Goal: Task Accomplishment & Management: Use online tool/utility

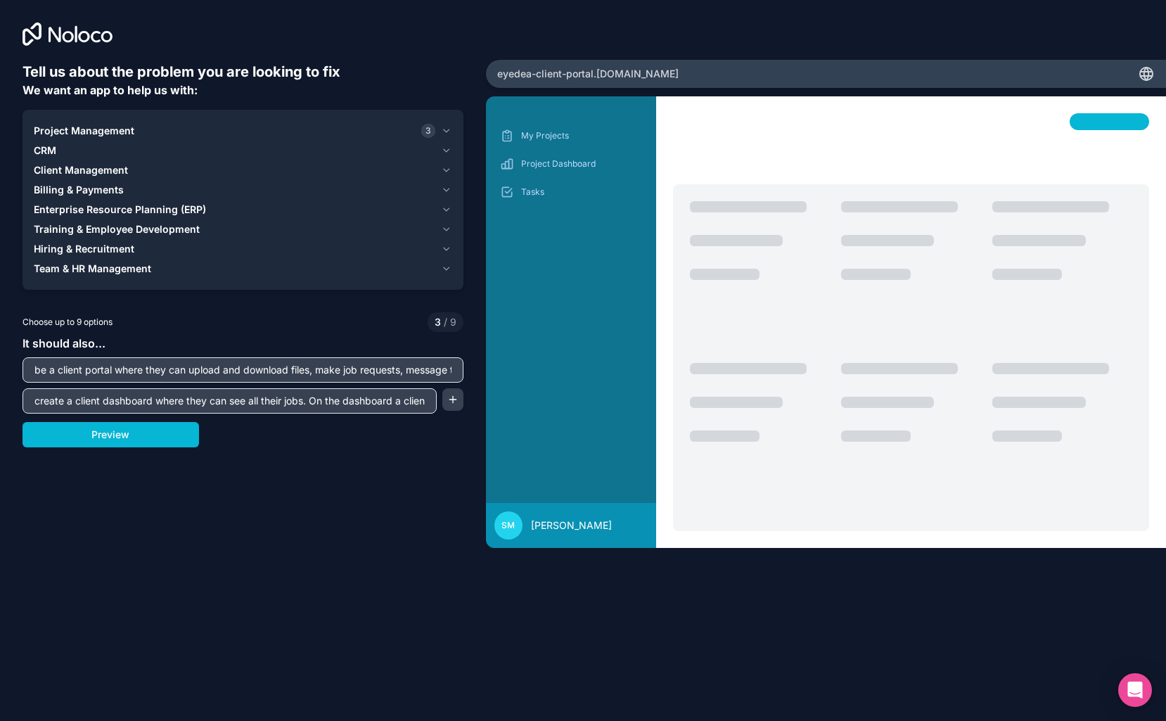
click at [106, 434] on button "Preview" at bounding box center [111, 434] width 177 height 25
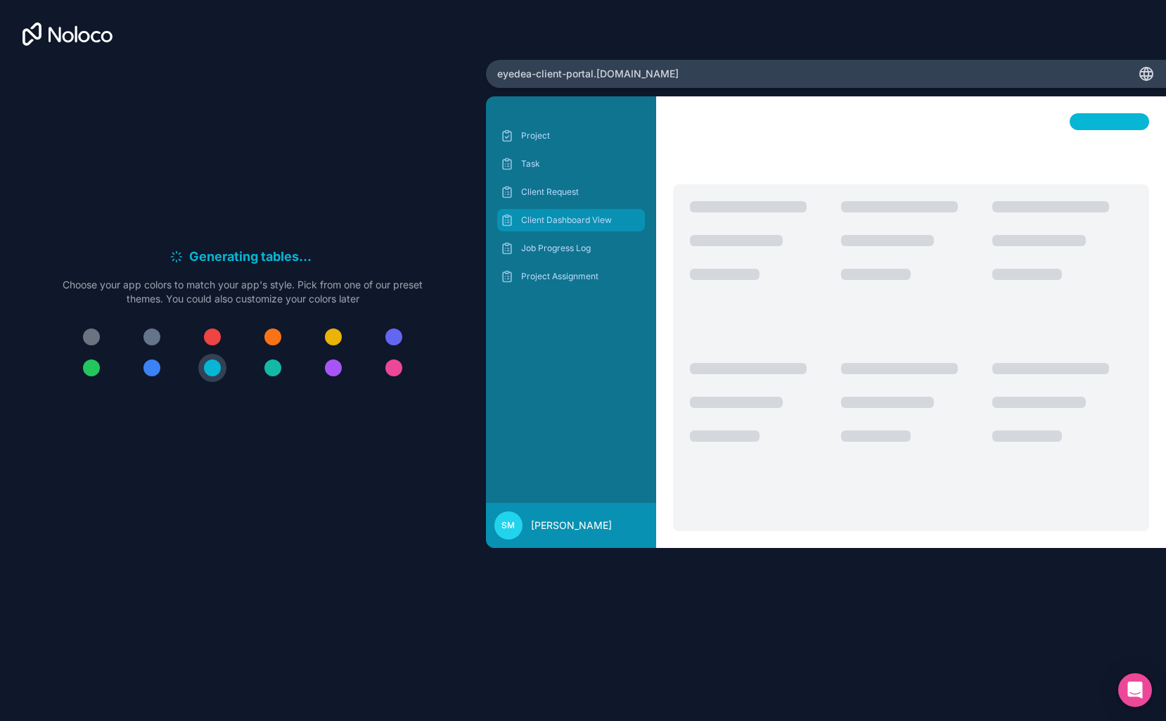
click at [582, 218] on p "Client Dashboard View" at bounding box center [581, 220] width 121 height 11
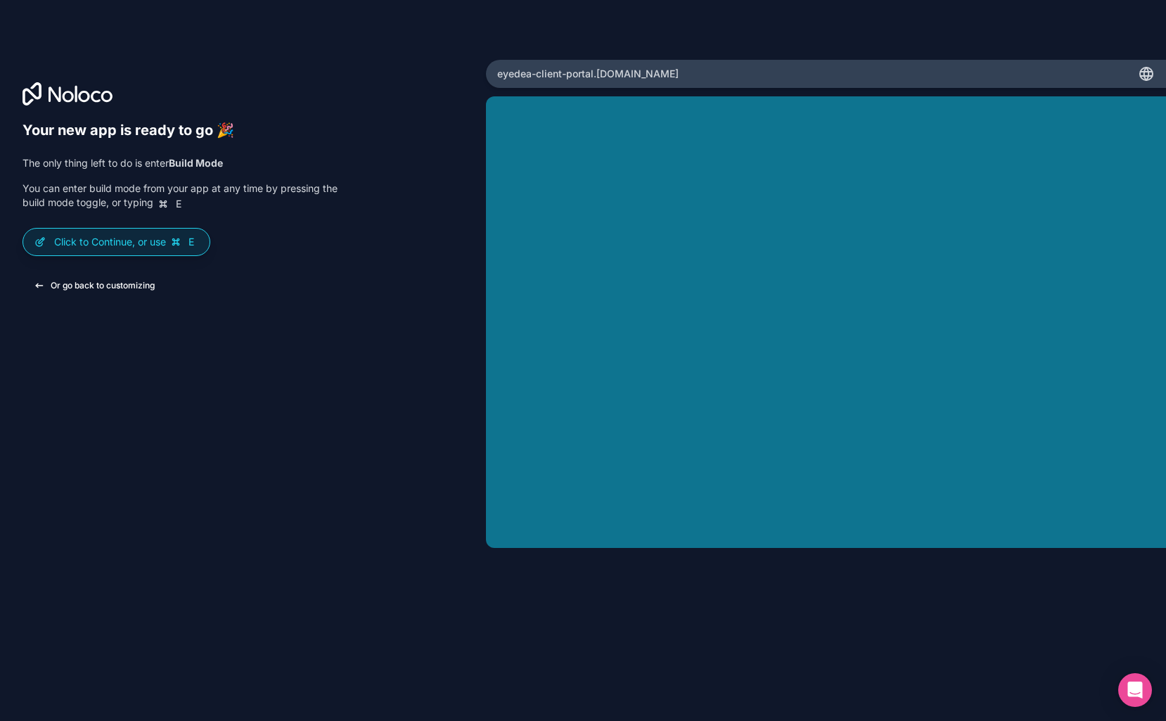
click at [73, 279] on button "Or go back to customizing" at bounding box center [94, 285] width 143 height 25
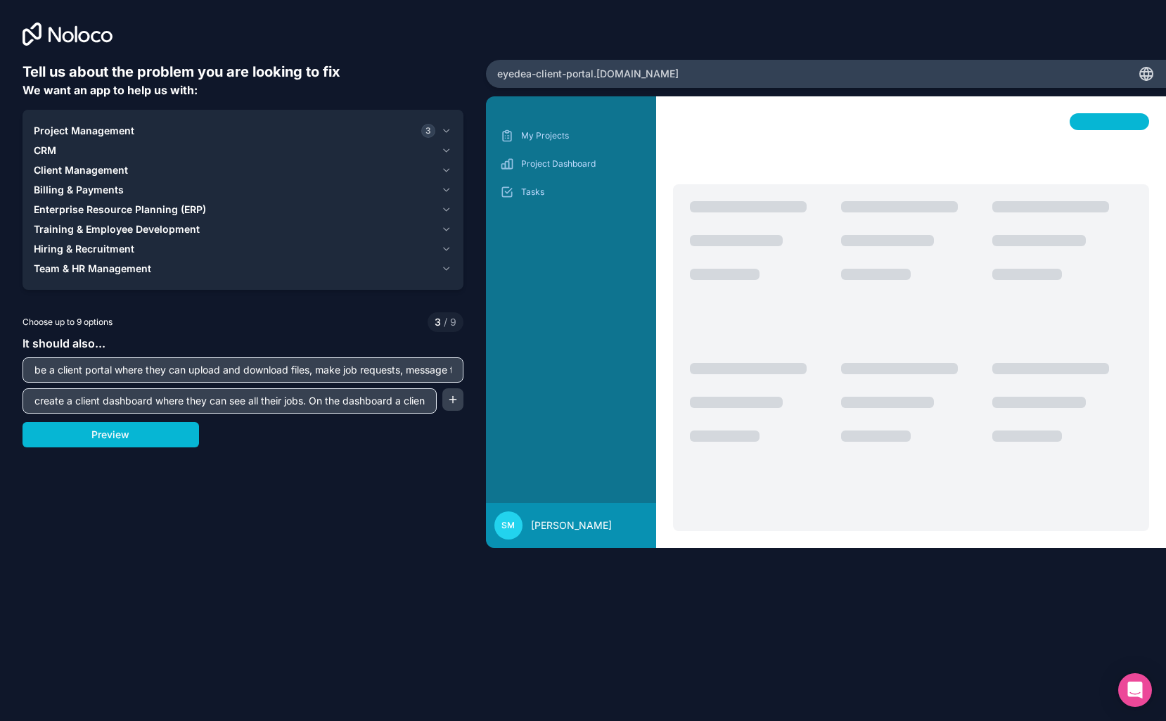
click at [61, 27] on icon at bounding box center [68, 34] width 90 height 23
click at [62, 35] on icon at bounding box center [68, 34] width 90 height 23
click at [133, 38] on div at bounding box center [243, 34] width 441 height 23
click at [89, 37] on icon at bounding box center [83, 36] width 11 height 11
click at [76, 79] on h6 "Tell us about the problem you are looking to fix" at bounding box center [243, 72] width 441 height 20
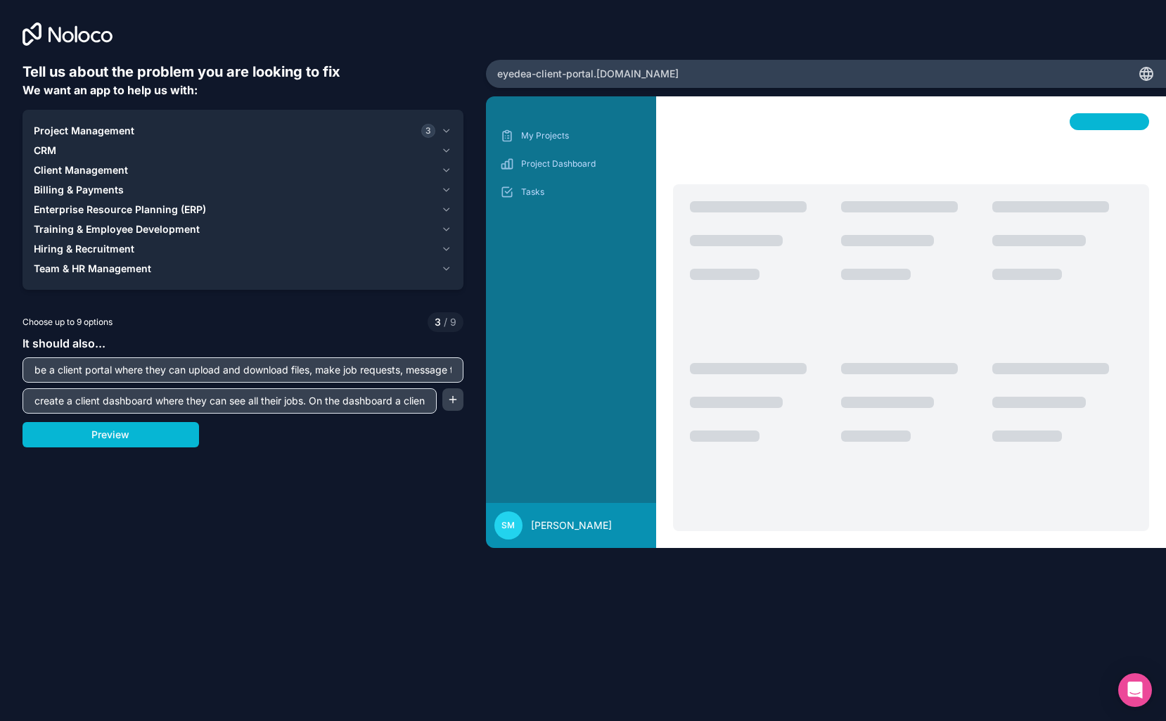
click at [671, 71] on div "eyedea-client-portal .noloco.co" at bounding box center [826, 74] width 680 height 28
click at [545, 76] on span "eyedea-client-portal .noloco.co" at bounding box center [587, 74] width 181 height 14
click at [109, 129] on span "Project Management" at bounding box center [84, 131] width 101 height 14
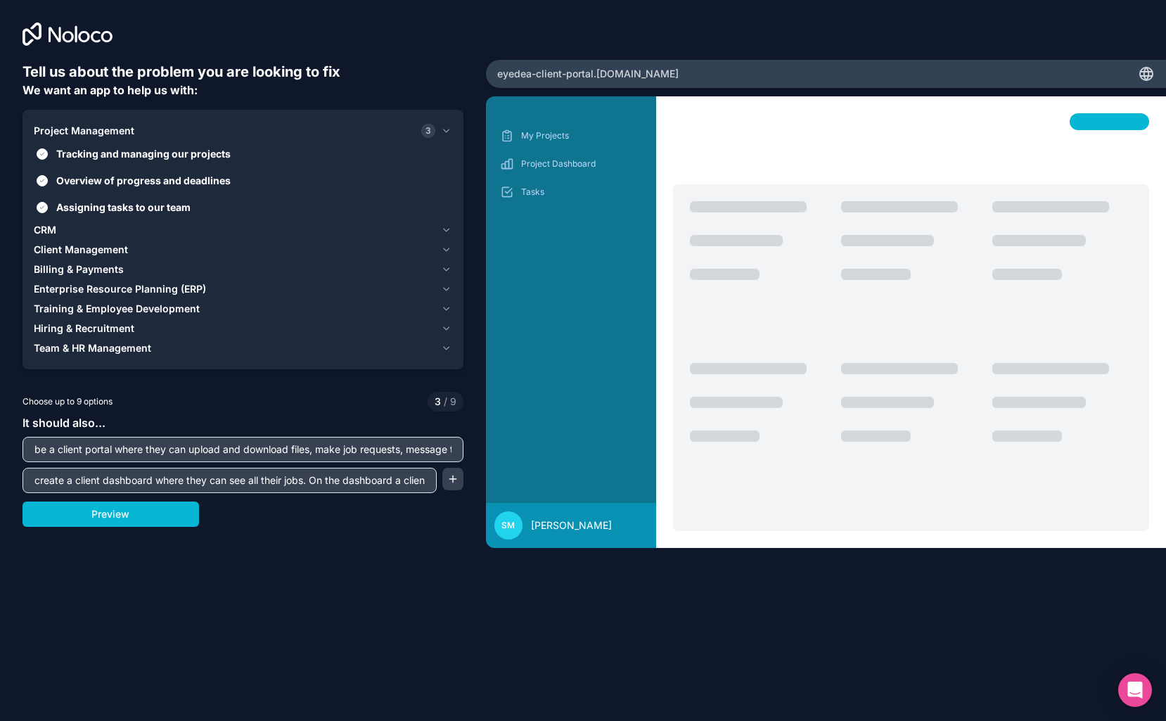
click at [71, 23] on icon at bounding box center [68, 34] width 90 height 23
click at [71, 35] on icon at bounding box center [68, 36] width 11 height 11
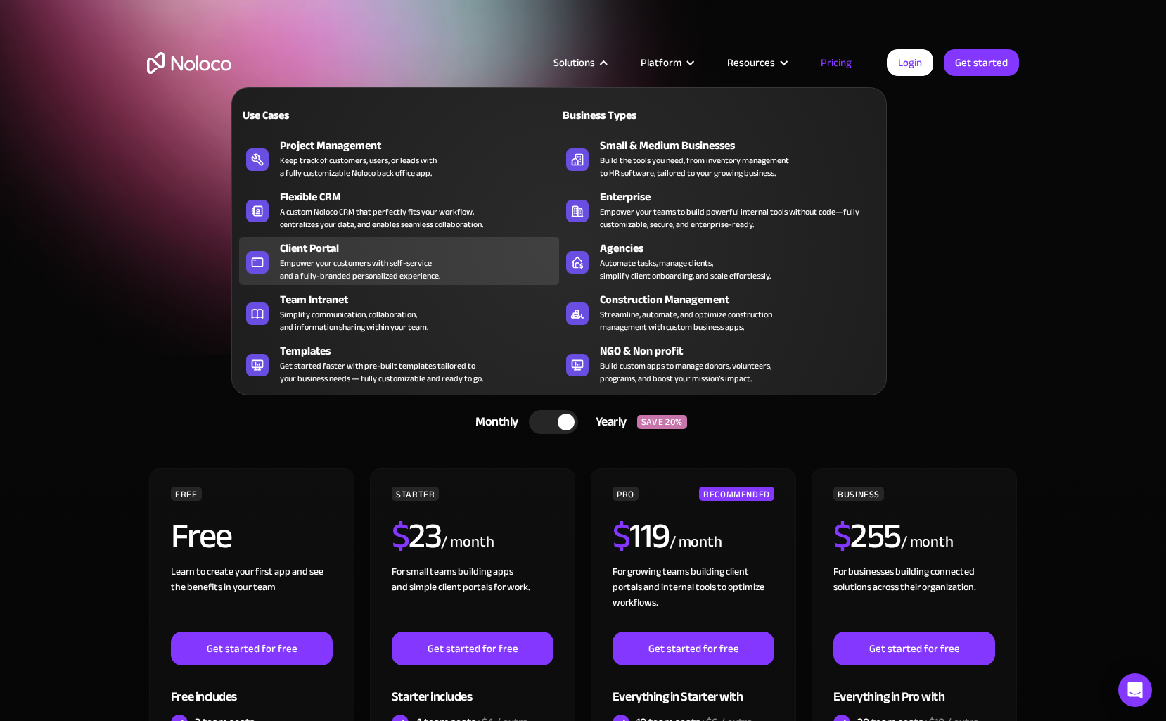
click at [314, 250] on div "Client Portal" at bounding box center [423, 248] width 286 height 17
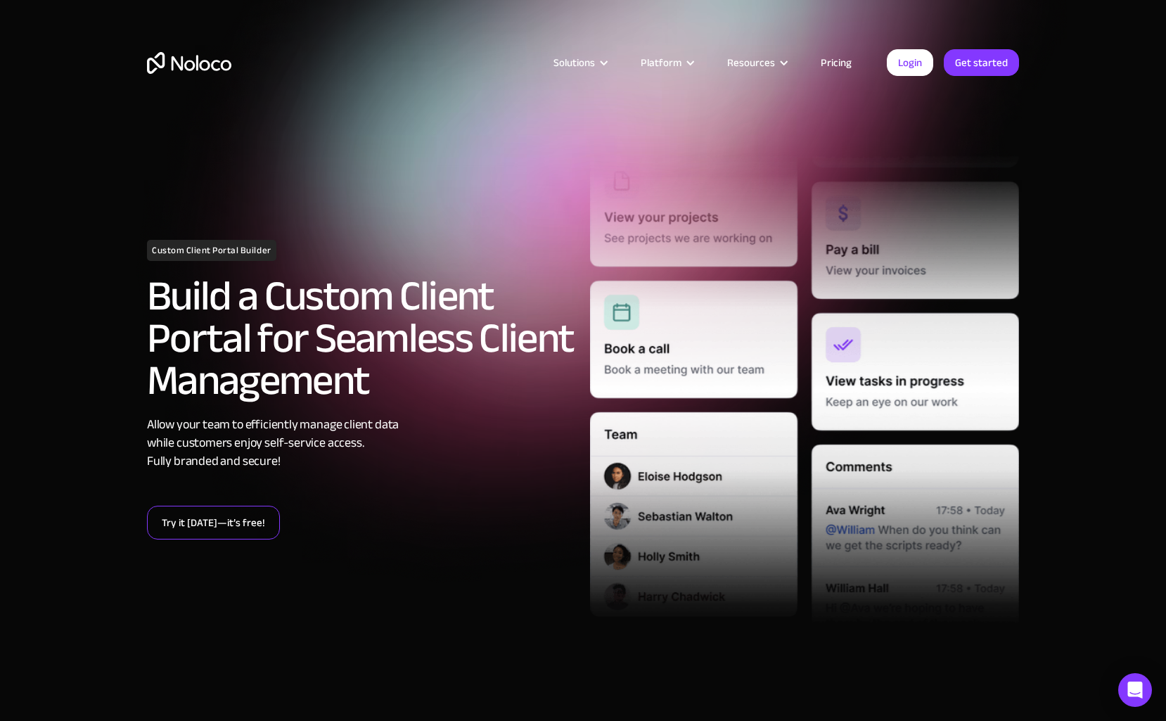
click at [191, 525] on link "Try it today—it’s free!" at bounding box center [213, 523] width 133 height 34
click at [191, 523] on link "Try it today—it’s free!" at bounding box center [213, 523] width 133 height 34
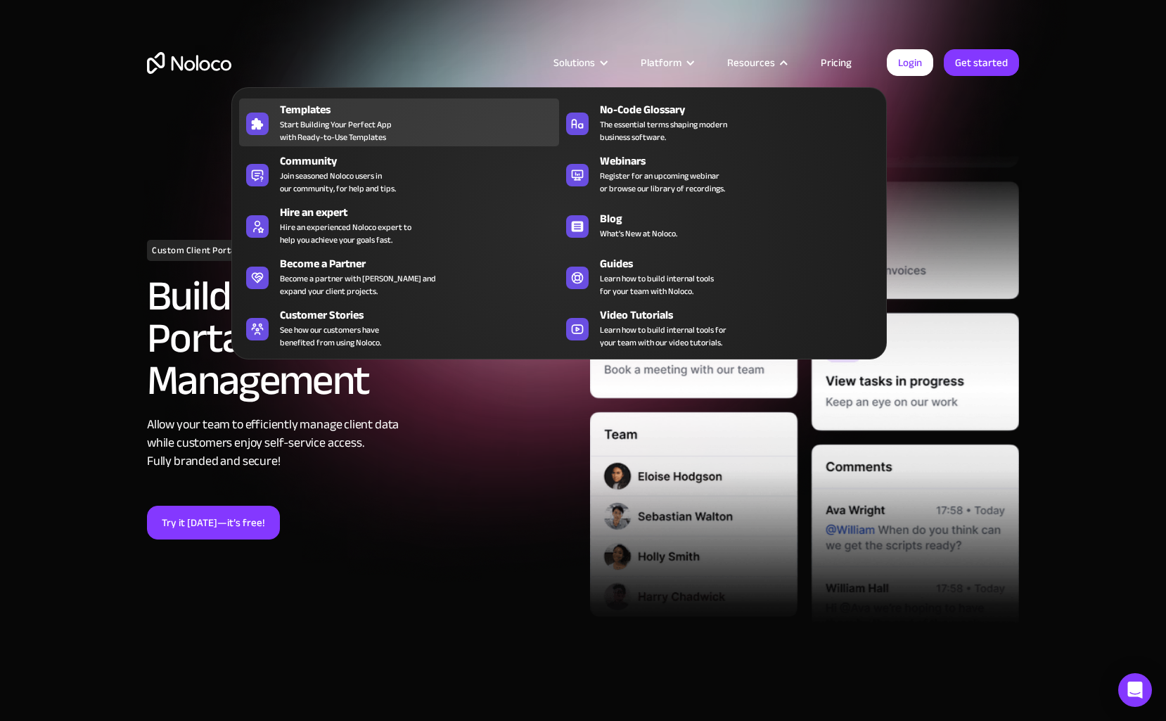
click at [303, 113] on div "Templates" at bounding box center [423, 109] width 286 height 17
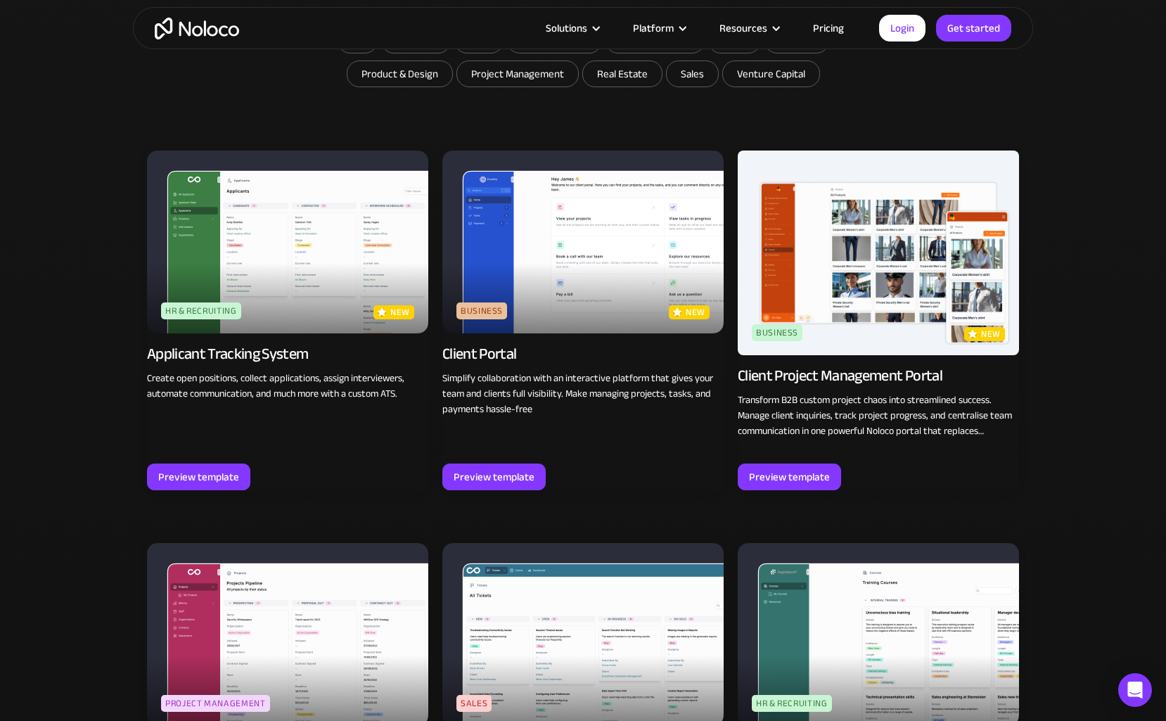
scroll to position [913, 0]
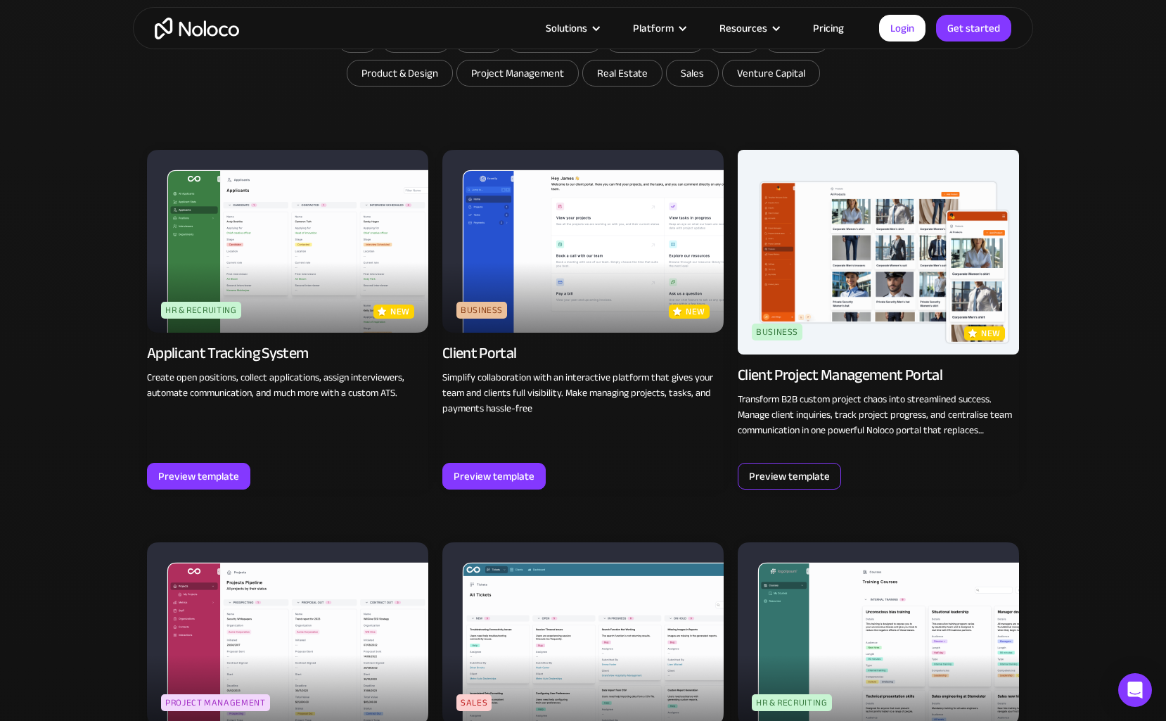
click at [807, 471] on div "Preview template" at bounding box center [789, 476] width 81 height 18
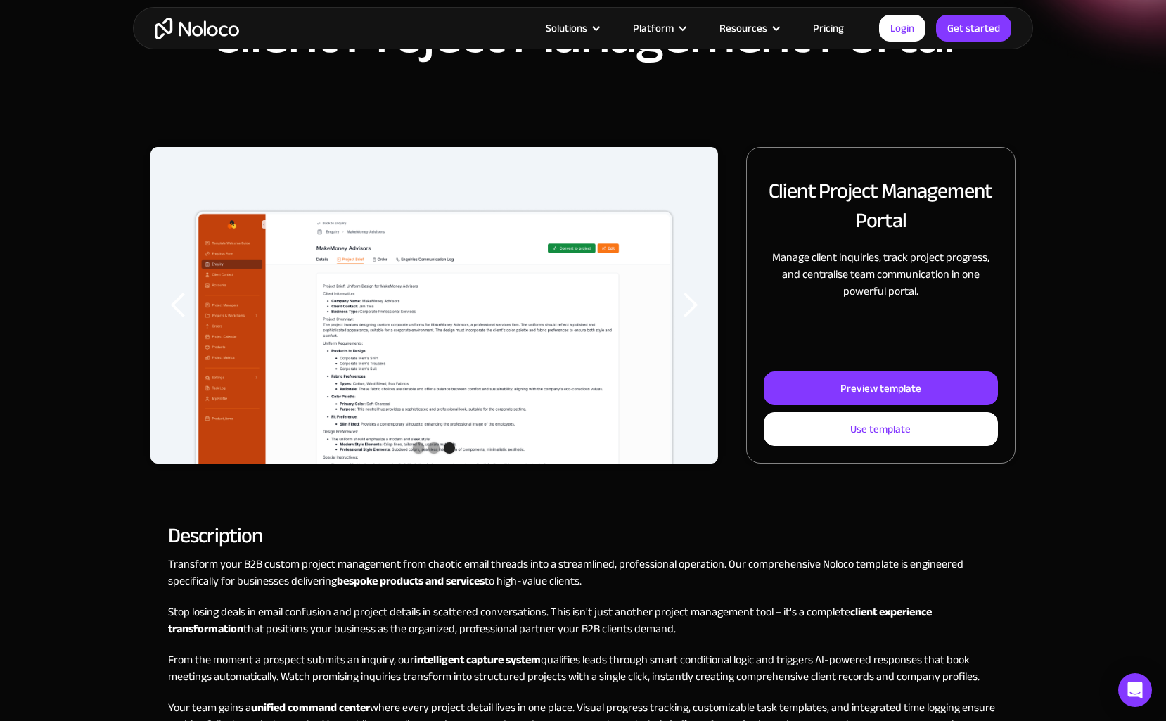
scroll to position [66, 0]
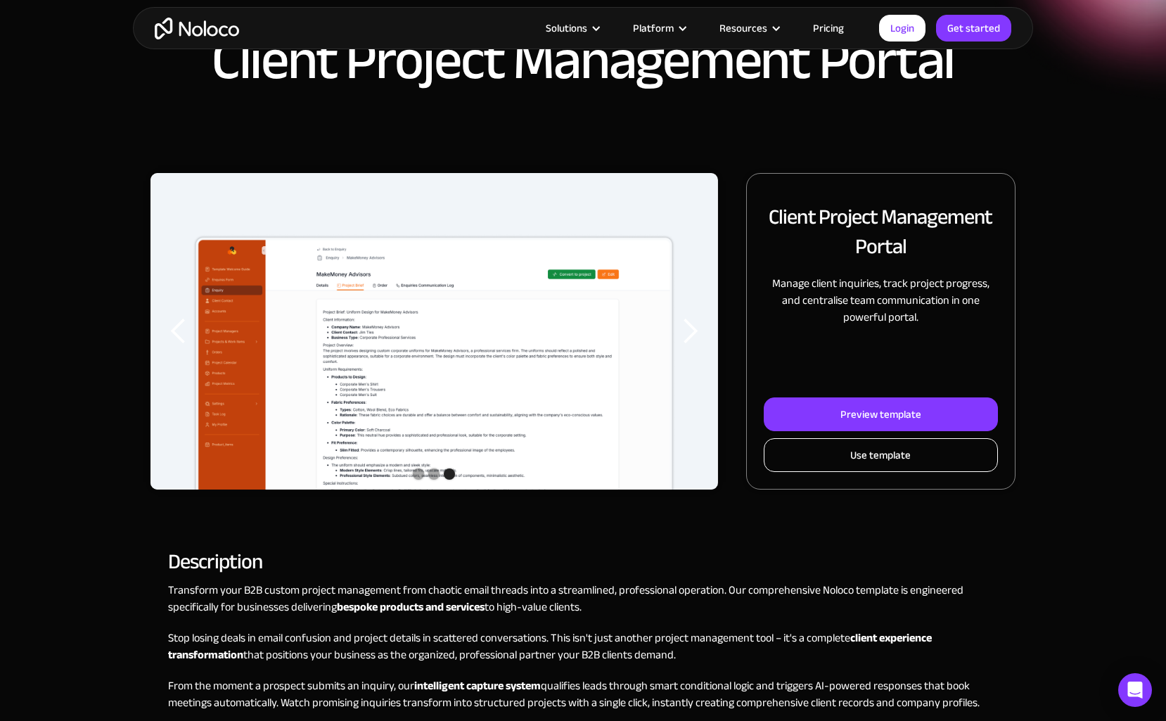
click at [896, 456] on div "Use template" at bounding box center [880, 455] width 60 height 18
